Goal: Information Seeking & Learning: Find specific fact

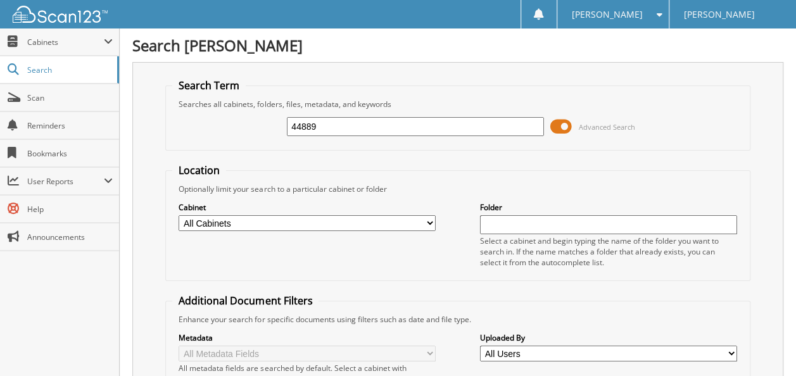
type input "44889"
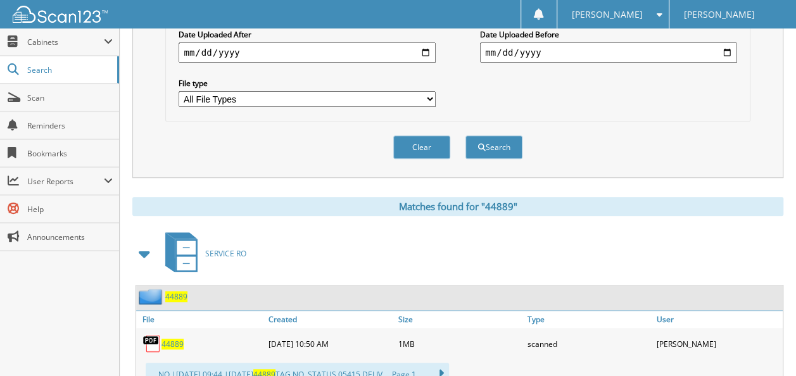
scroll to position [507, 0]
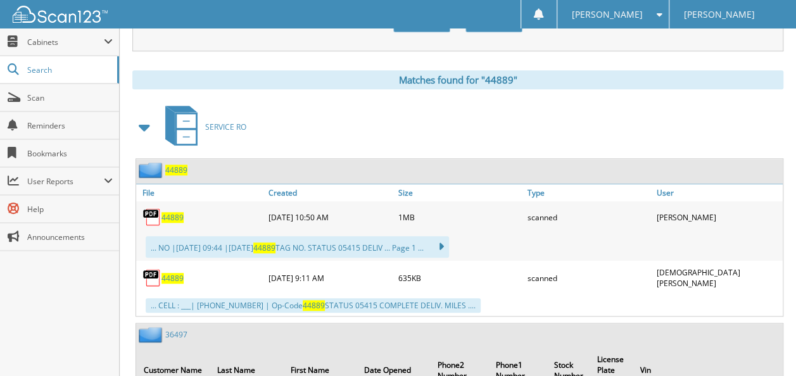
click at [172, 212] on span "44889" at bounding box center [172, 217] width 22 height 11
click at [167, 273] on span "44889" at bounding box center [172, 278] width 22 height 11
